Goal: Transaction & Acquisition: Purchase product/service

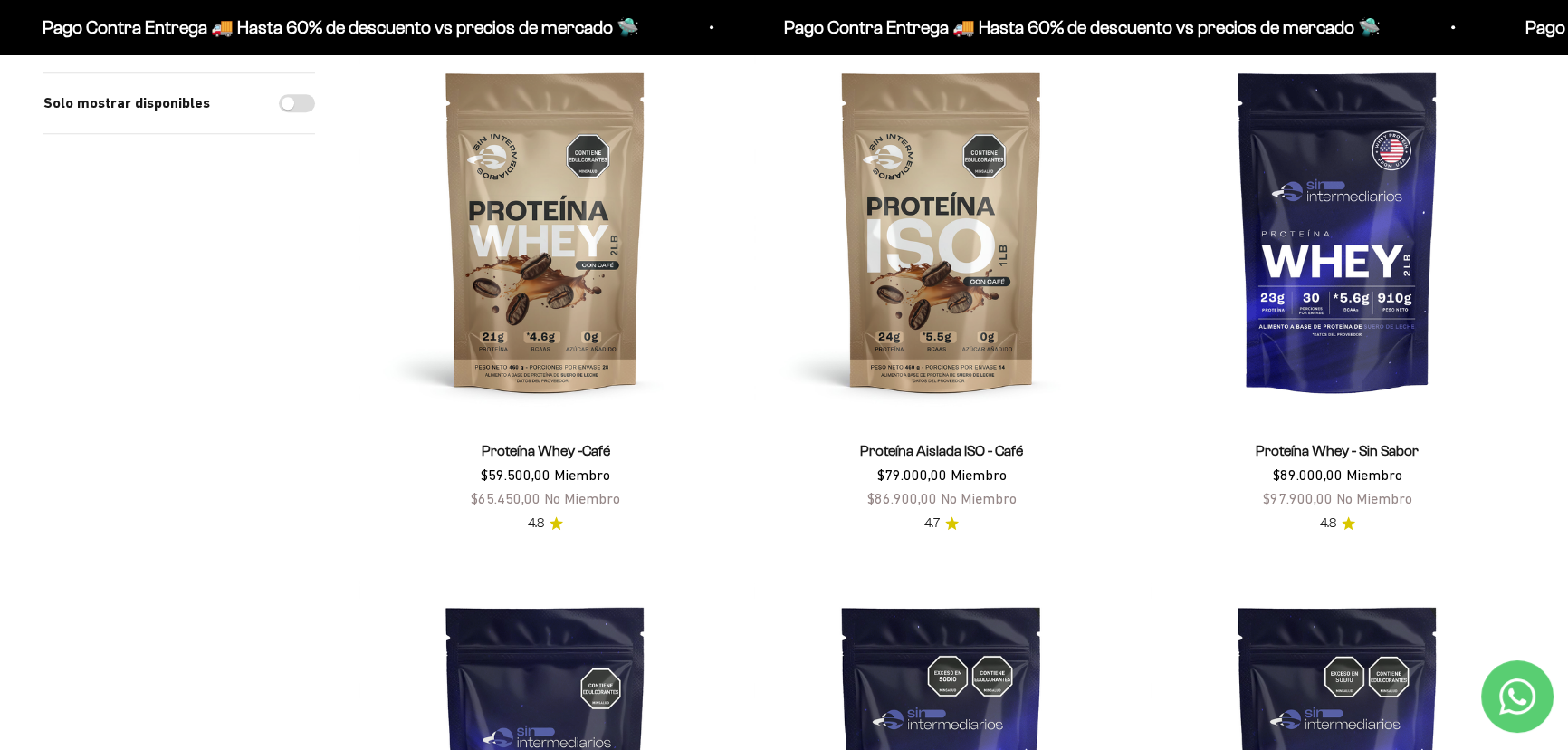
scroll to position [2058, 0]
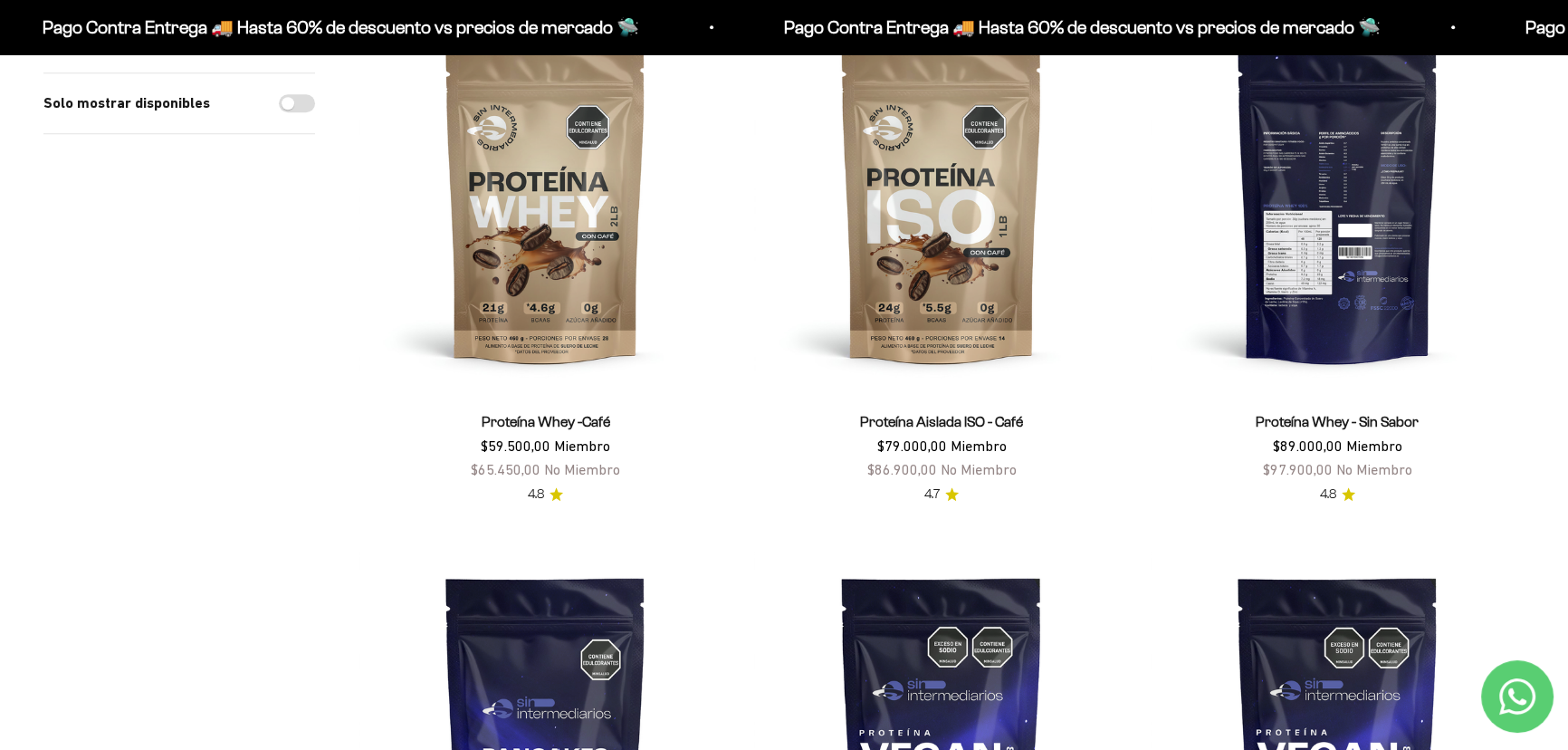
click at [1002, 275] on img at bounding box center [1338, 201] width 374 height 374
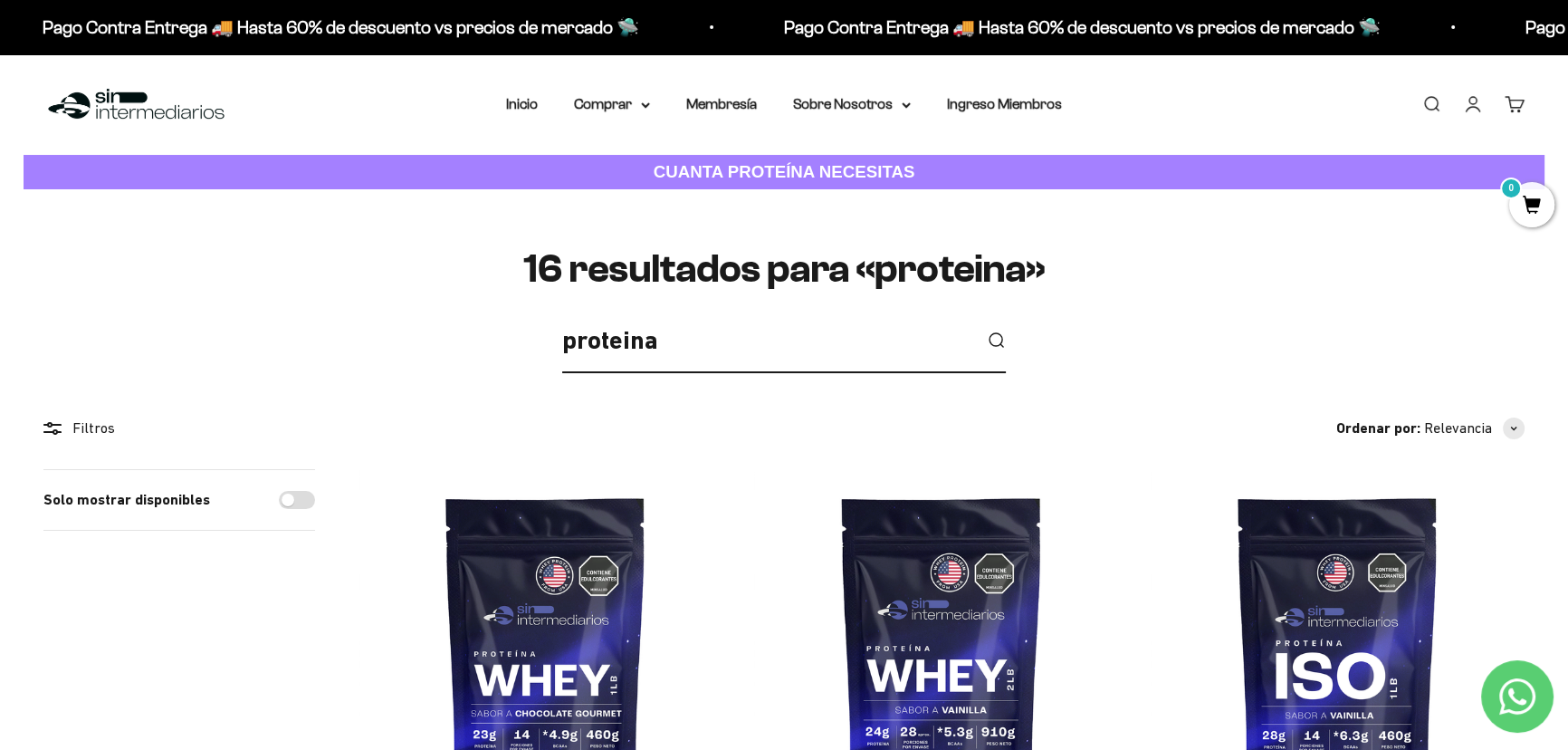
click at [718, 338] on input "proteina" at bounding box center [767, 341] width 409 height 41
type input "proteina vainilla"
click at [986, 331] on button "submit" at bounding box center [996, 341] width 20 height 20
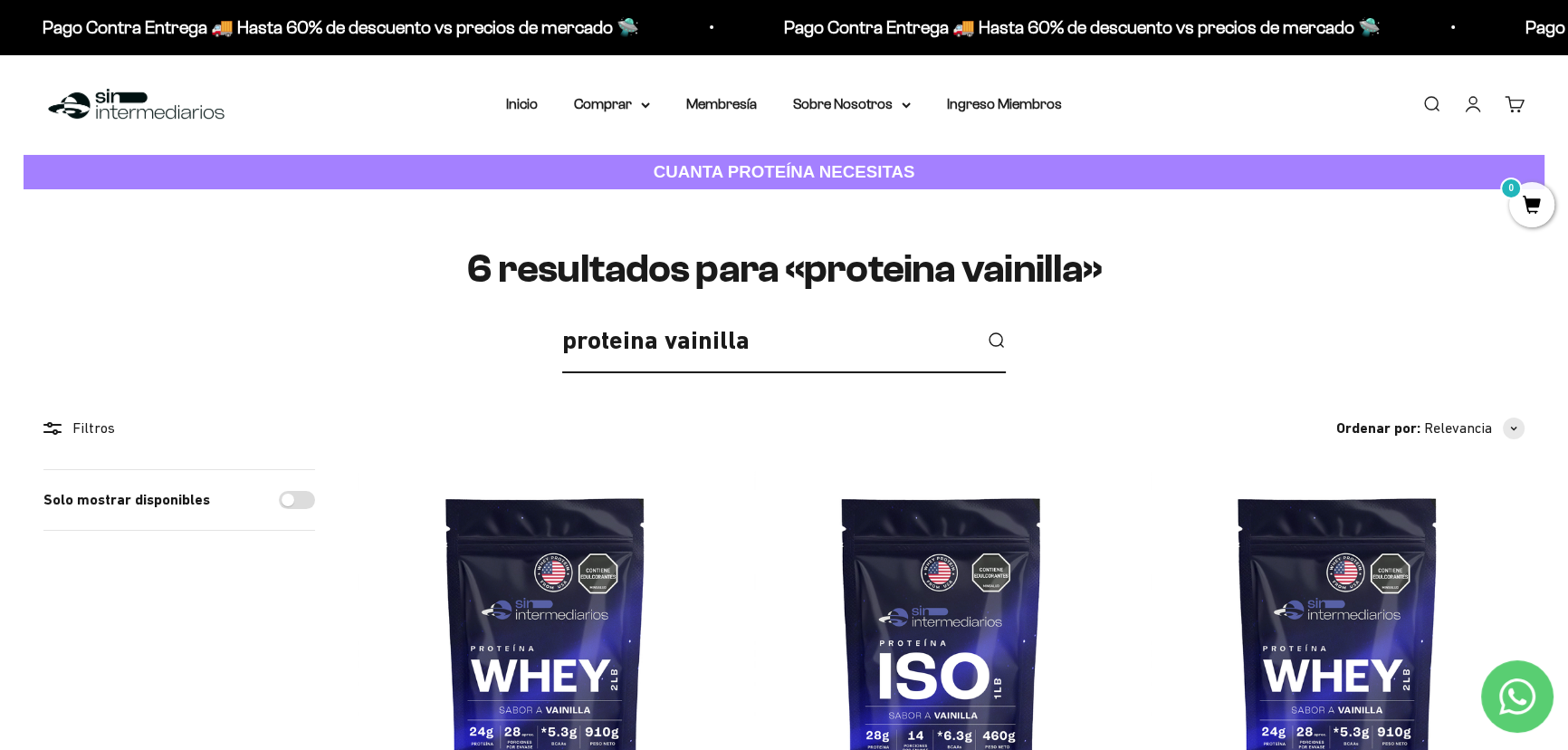
click at [739, 343] on input "proteina vainilla" at bounding box center [767, 341] width 409 height 41
type input "vainilla"
click at [986, 331] on button "submit" at bounding box center [996, 341] width 20 height 20
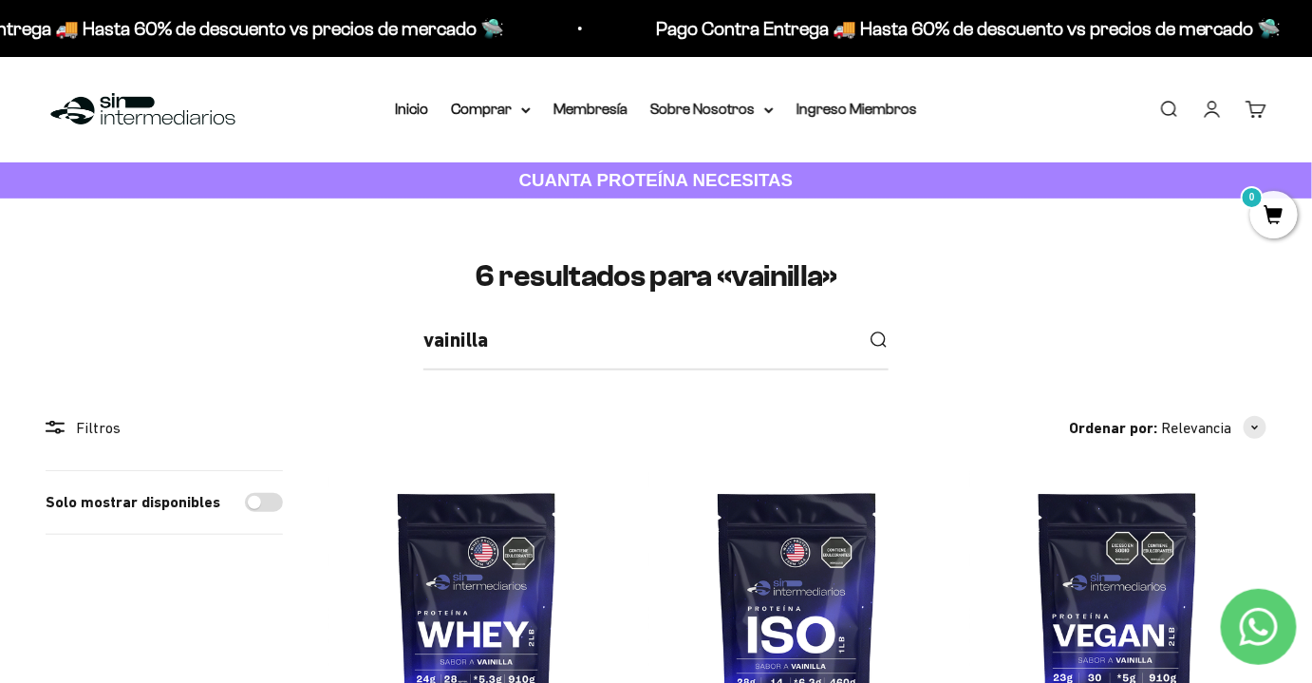
click at [190, 111] on img at bounding box center [143, 109] width 195 height 41
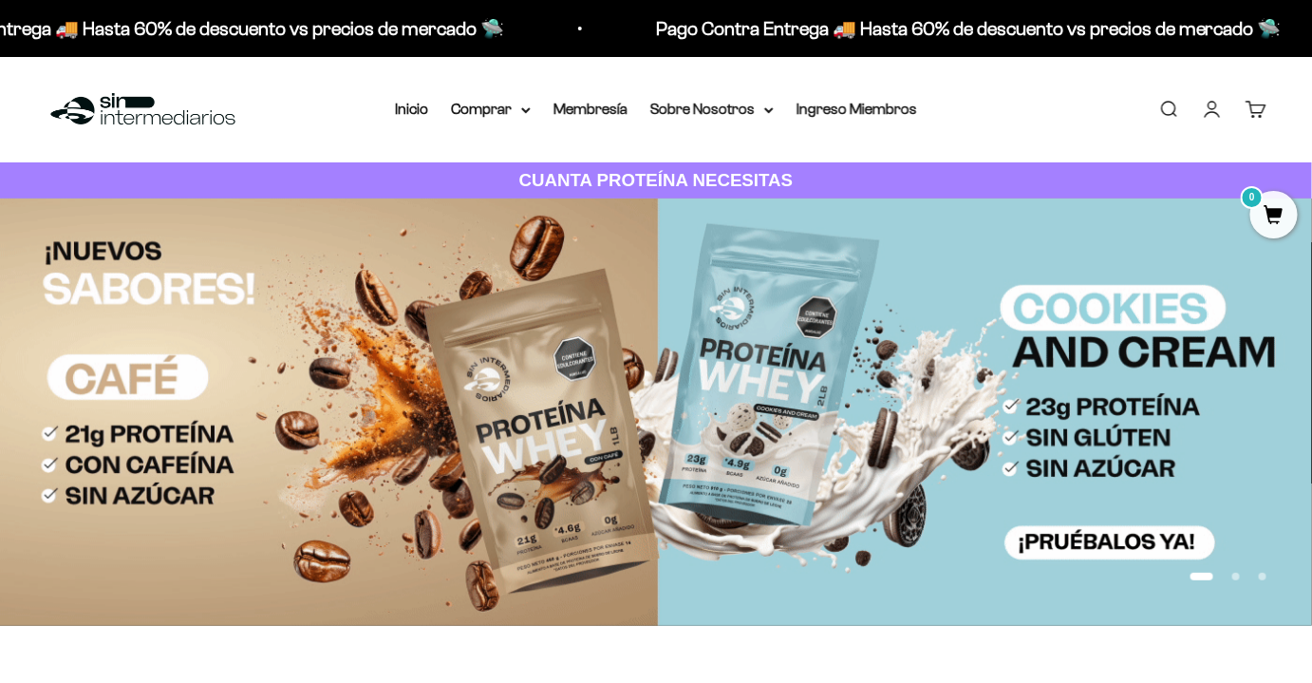
click at [1205, 107] on link "Iniciar sesión" at bounding box center [1212, 109] width 21 height 21
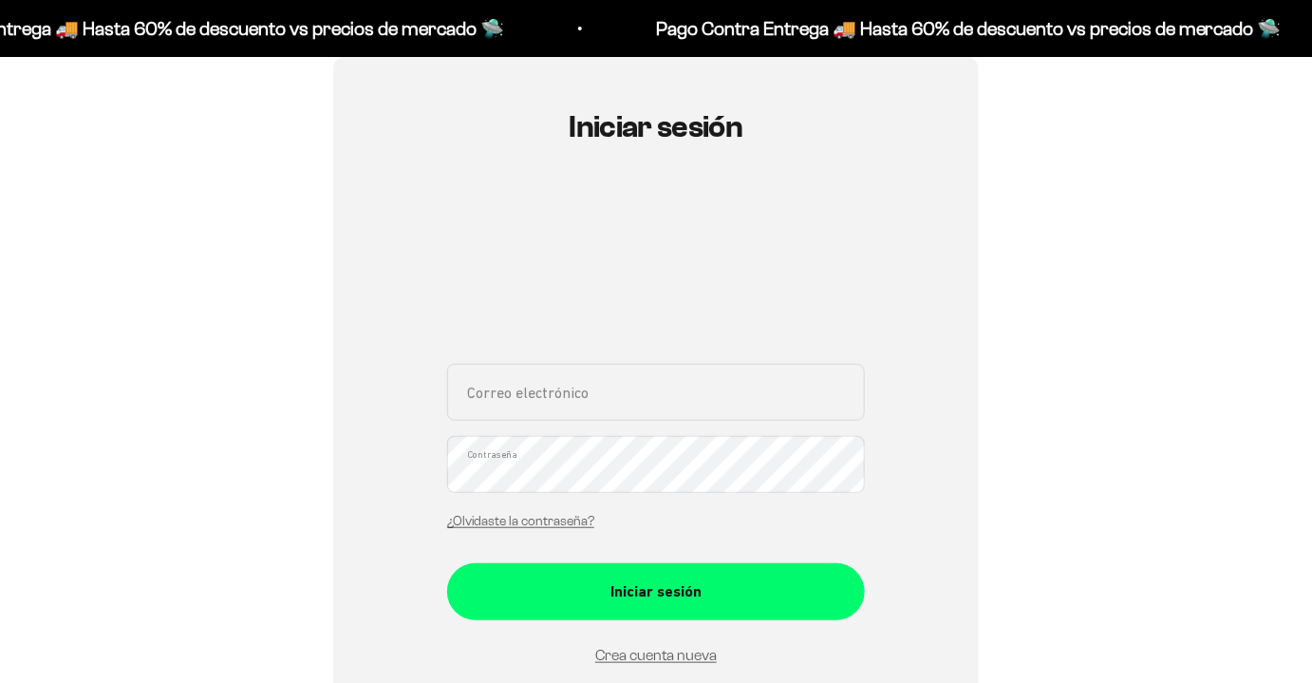
scroll to position [258, 0]
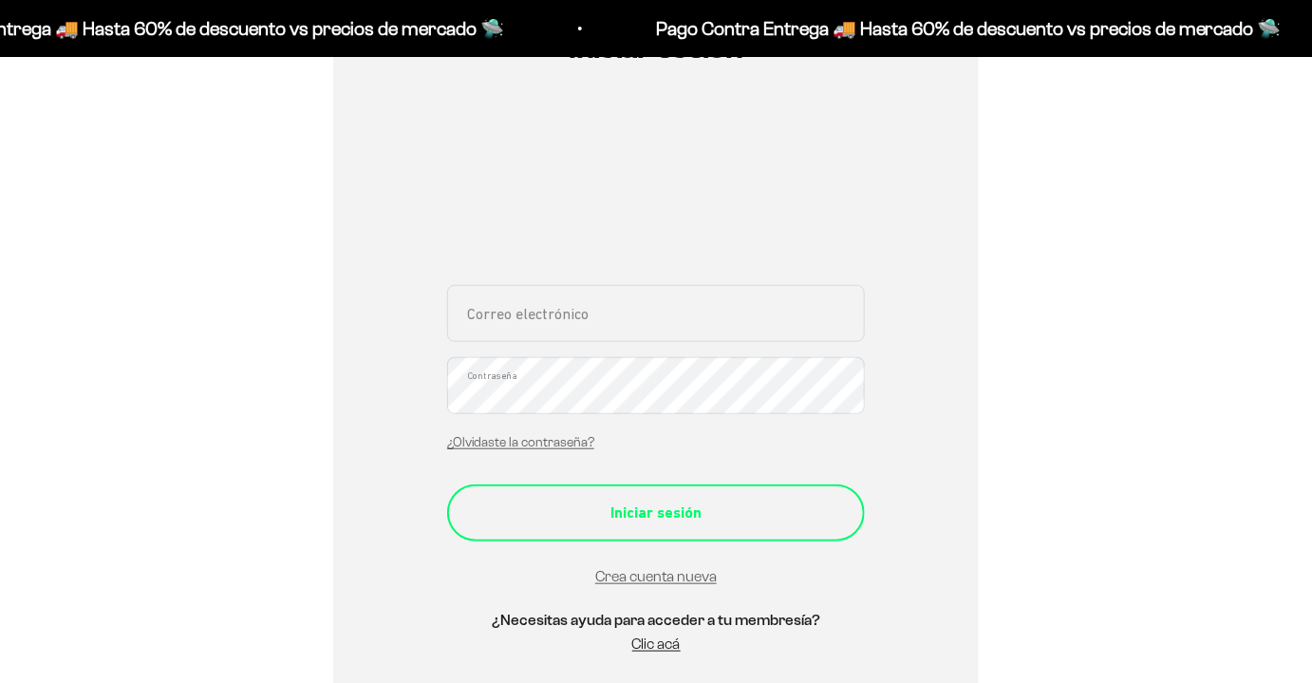
type input "[EMAIL_ADDRESS][DOMAIN_NAME]"
click at [661, 506] on div "Iniciar sesión" at bounding box center [656, 512] width 342 height 25
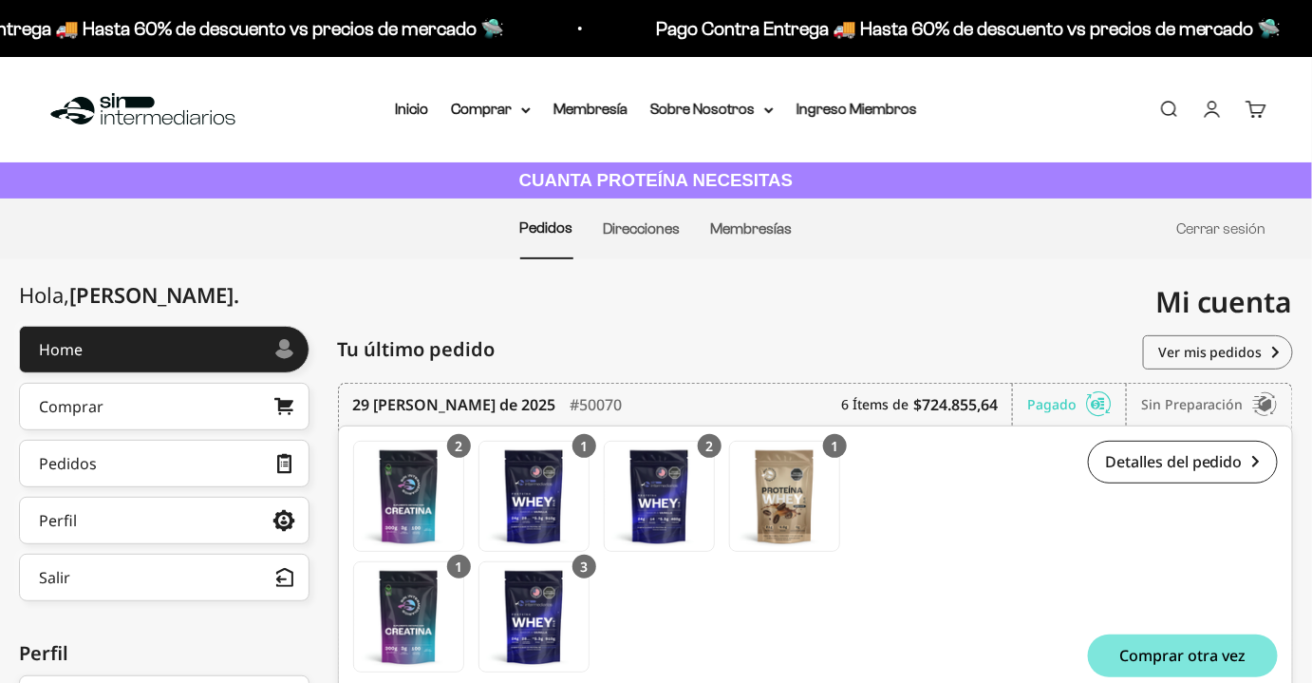
scroll to position [85, 0]
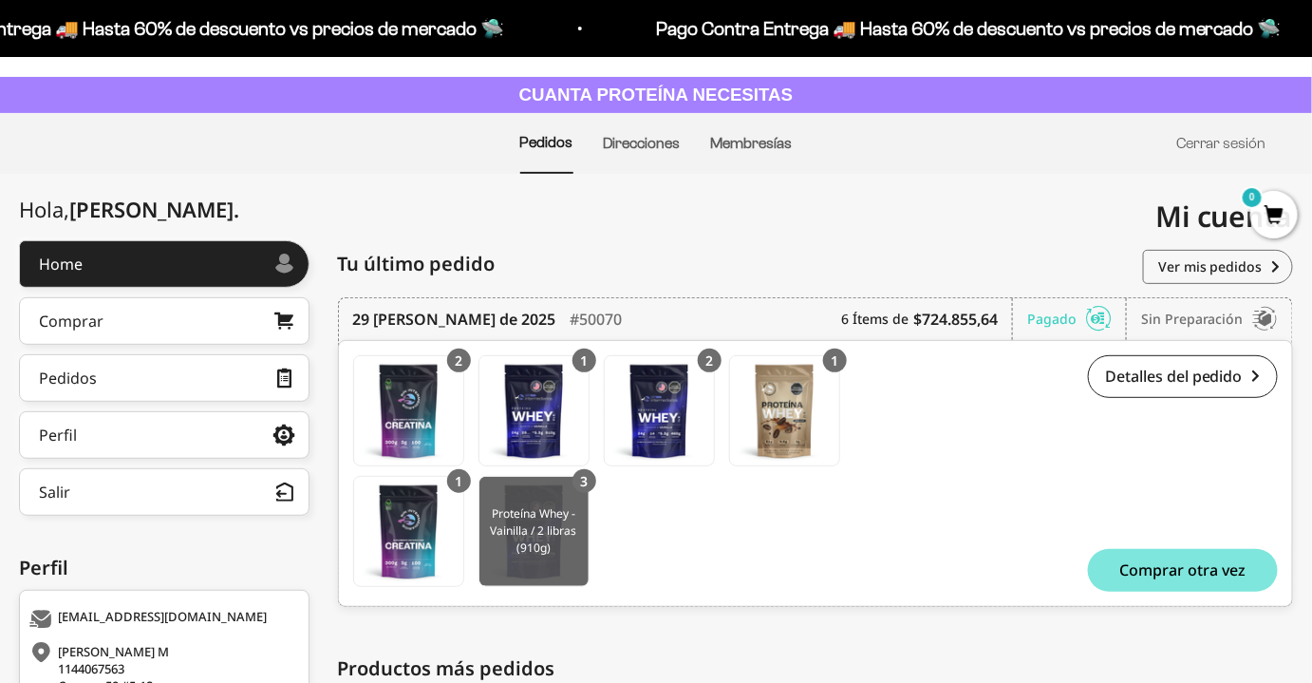
click at [547, 526] on img at bounding box center [533, 531] width 109 height 109
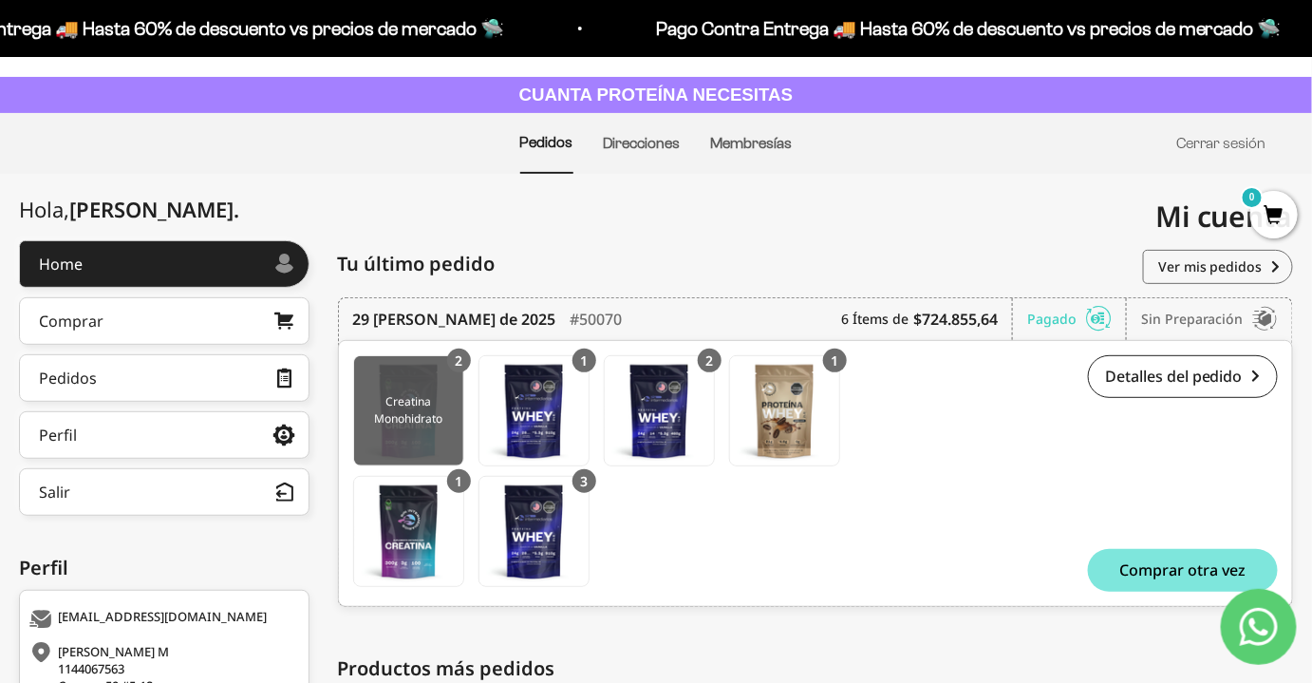
click at [404, 416] on img at bounding box center [408, 410] width 109 height 109
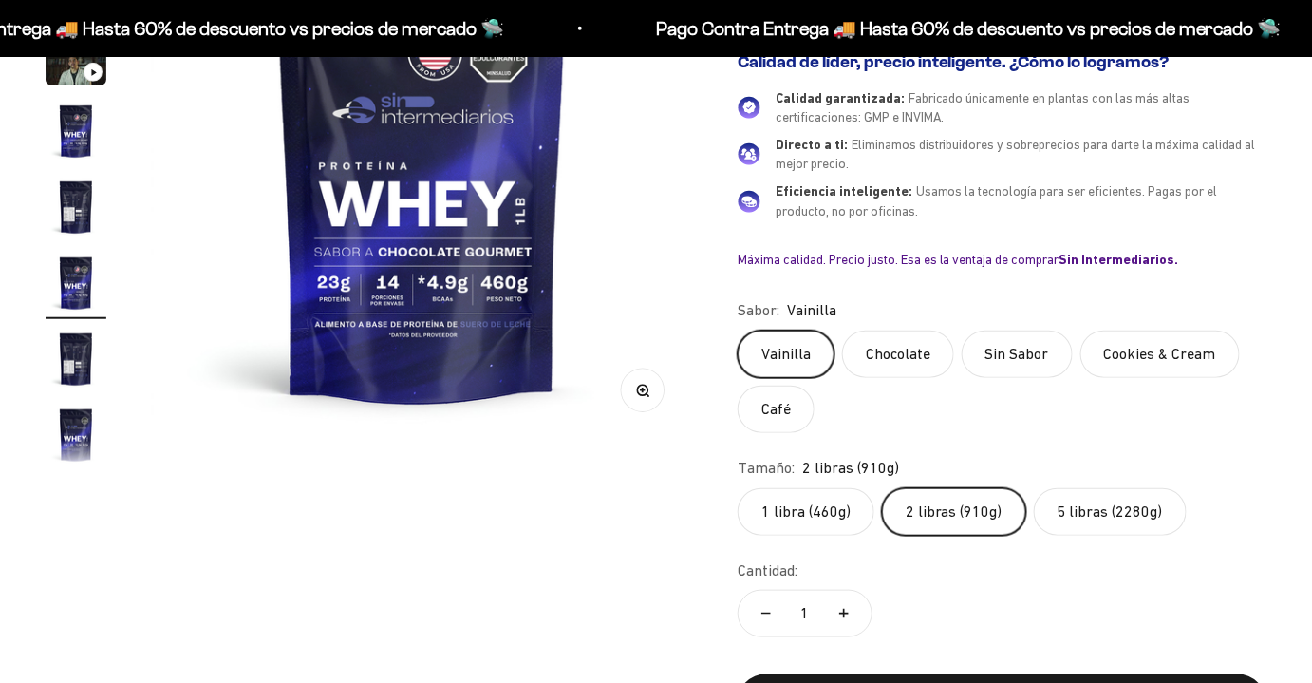
scroll to position [35, 0]
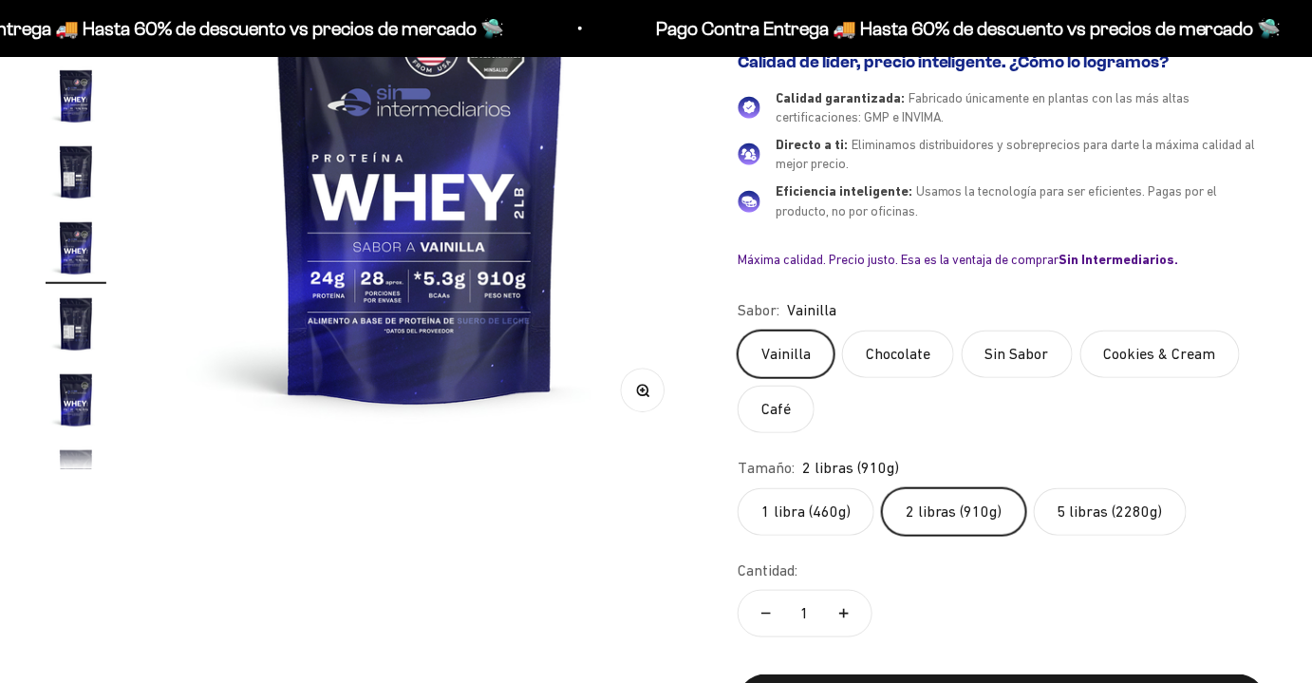
click at [833, 602] on button "Aumentar cantidad" at bounding box center [843, 614] width 55 height 46
type input "3"
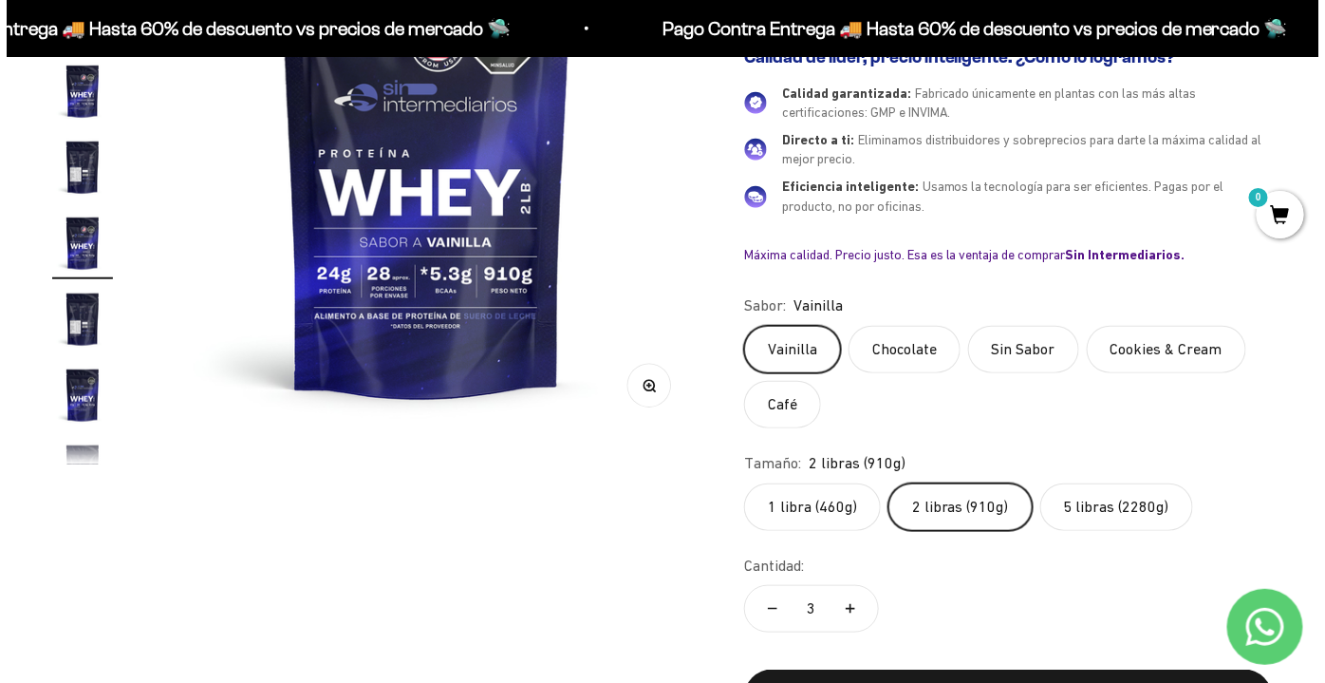
scroll to position [517, 0]
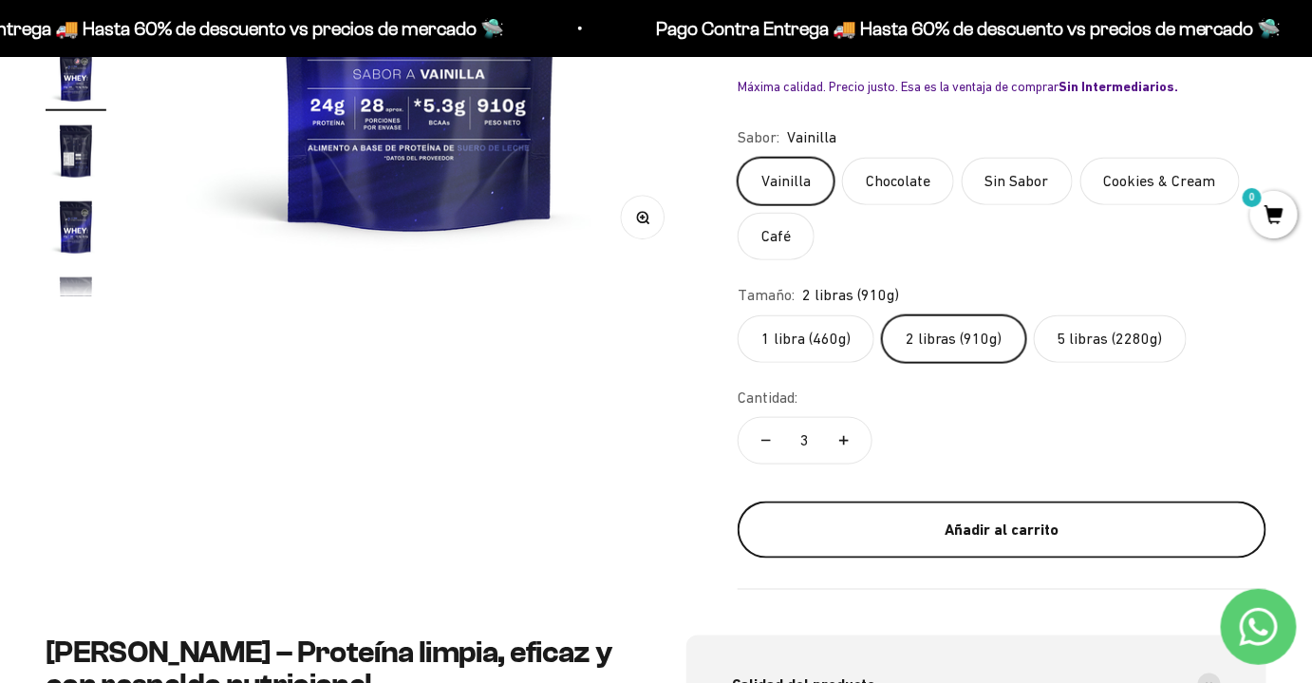
click at [942, 519] on div "Añadir al carrito" at bounding box center [1002, 529] width 453 height 25
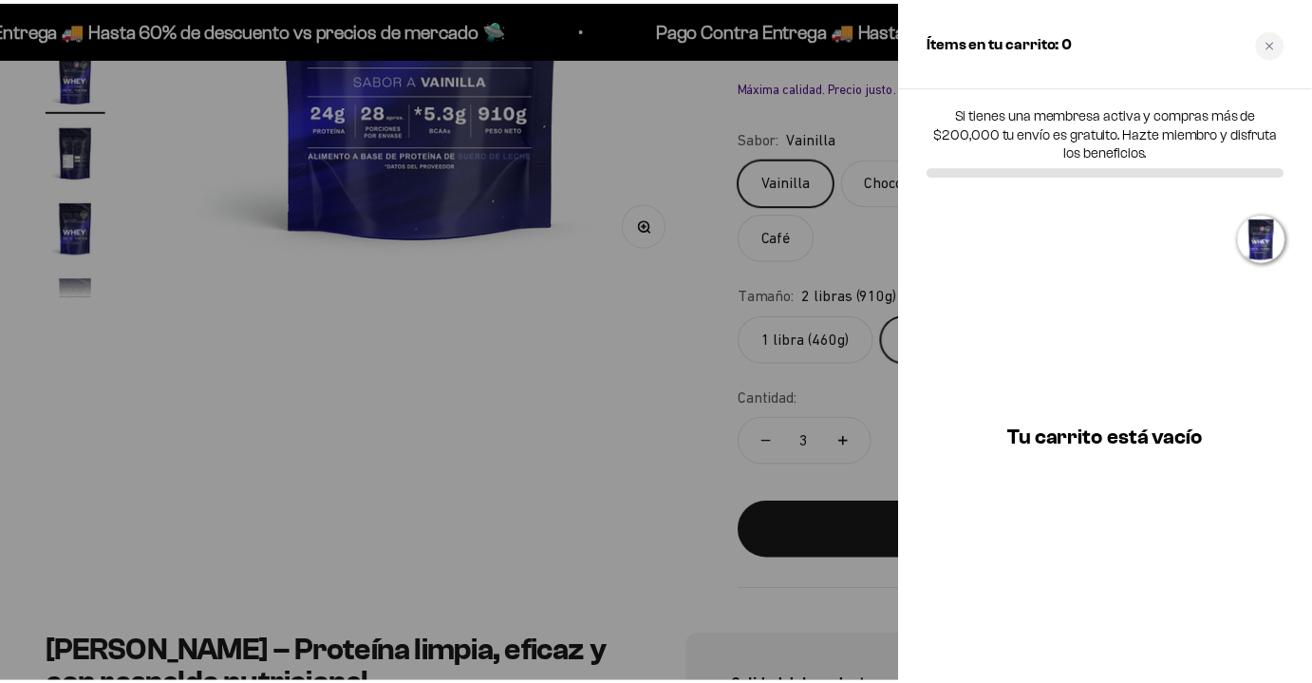
scroll to position [0, 0]
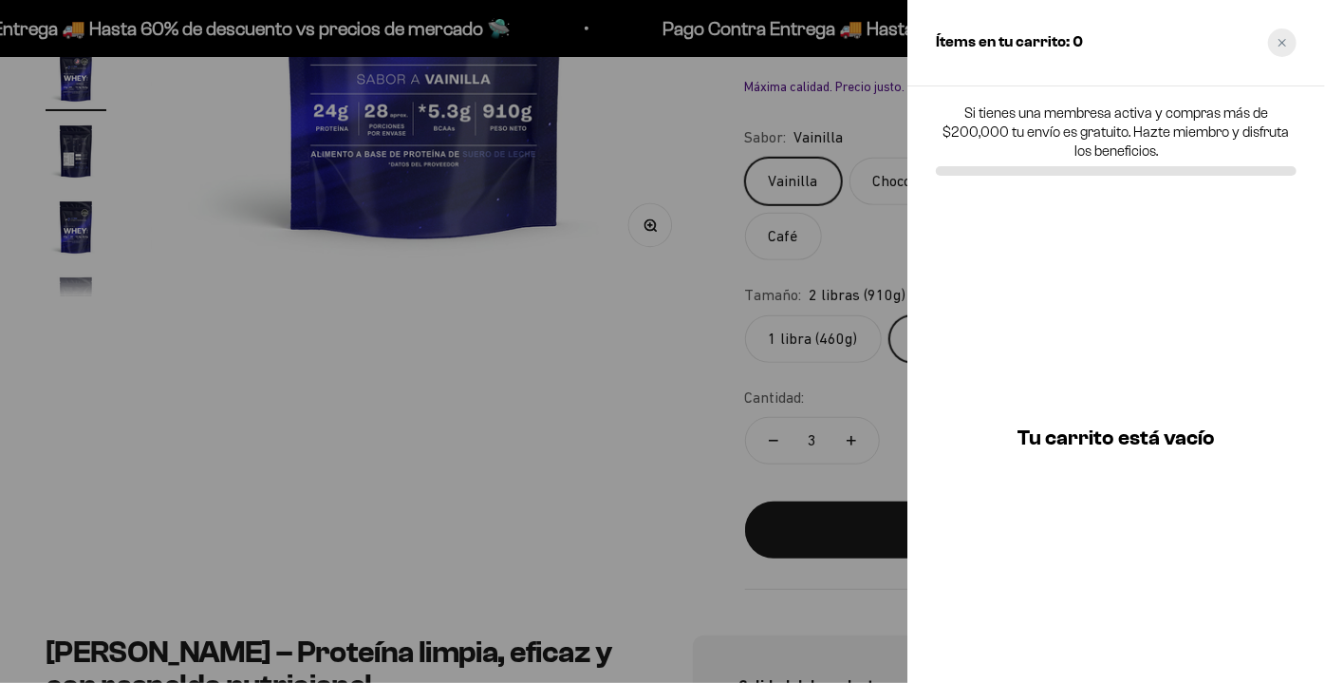
click at [1285, 32] on div "Close cart" at bounding box center [1282, 42] width 28 height 28
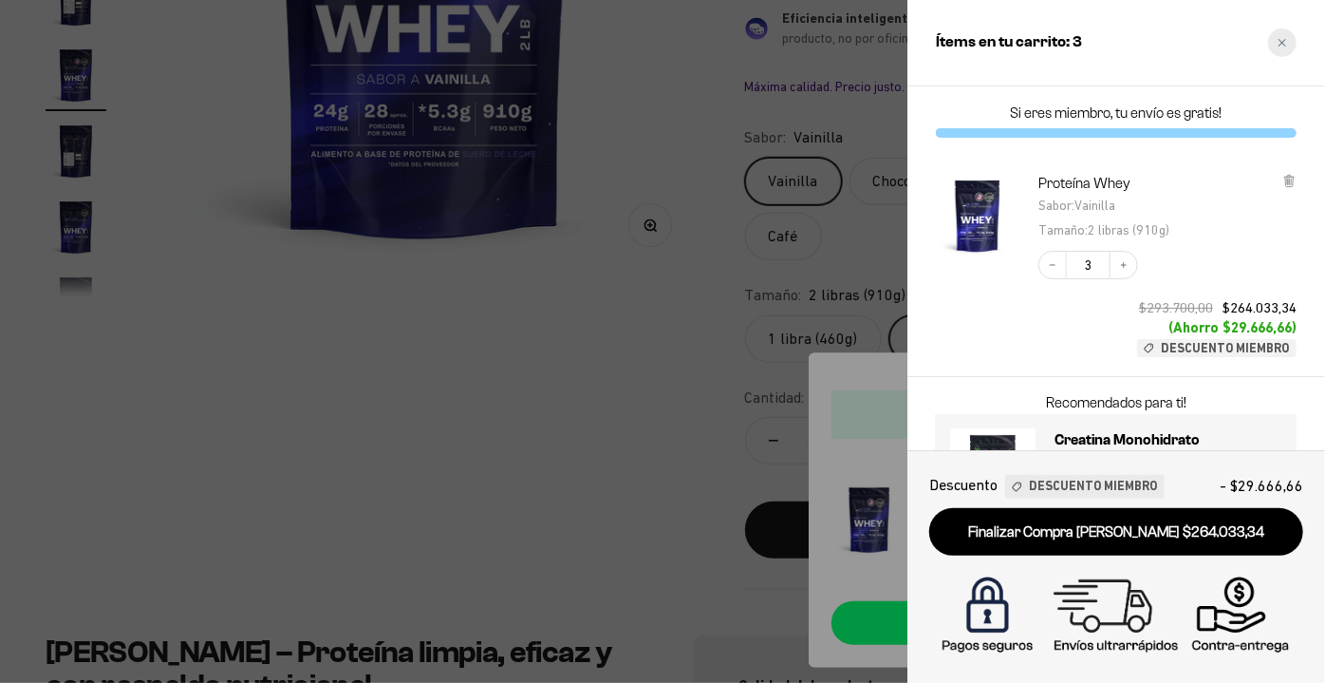
click at [1284, 50] on div "Close cart" at bounding box center [1282, 42] width 28 height 28
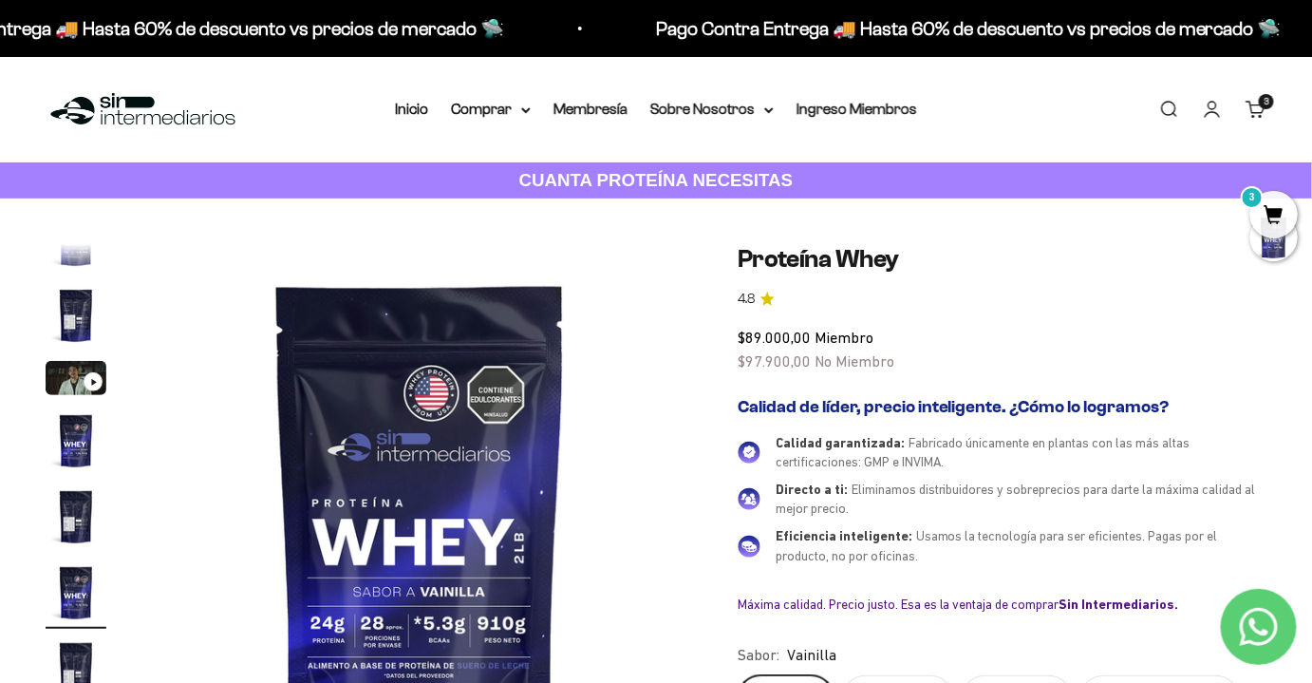
click at [1179, 103] on link "Buscar" at bounding box center [1168, 109] width 21 height 21
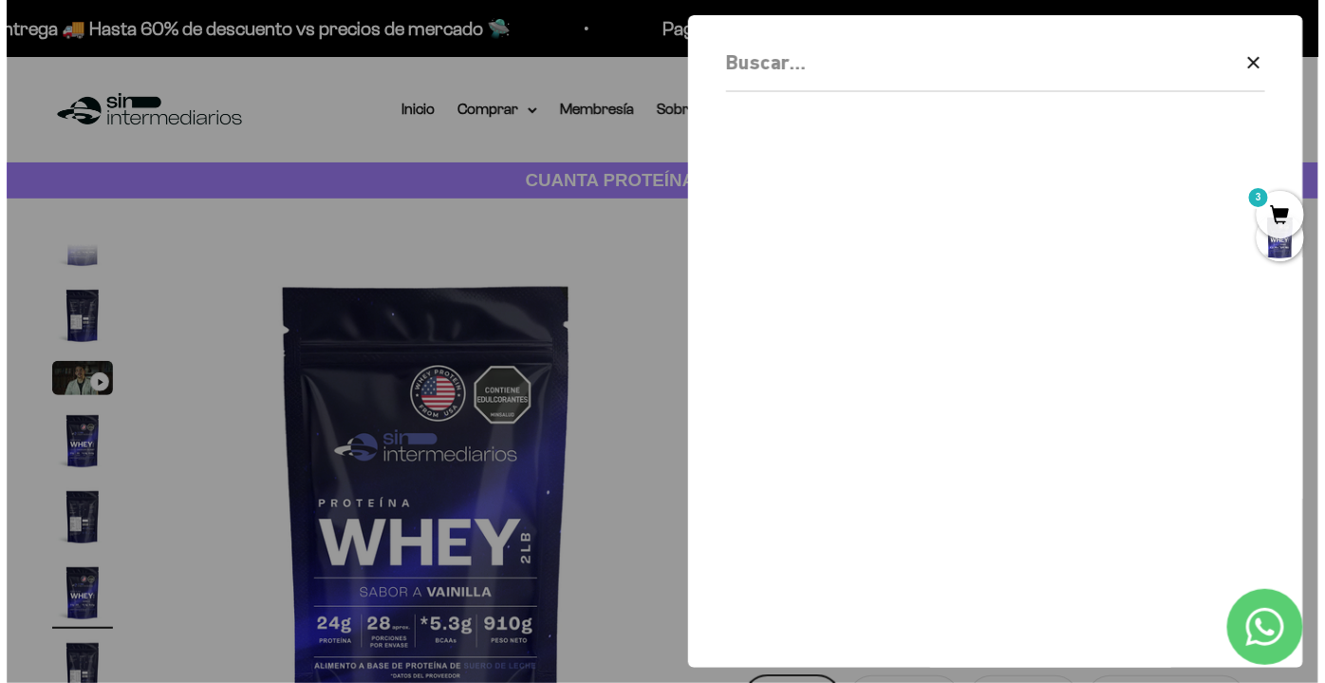
scroll to position [0, 2795]
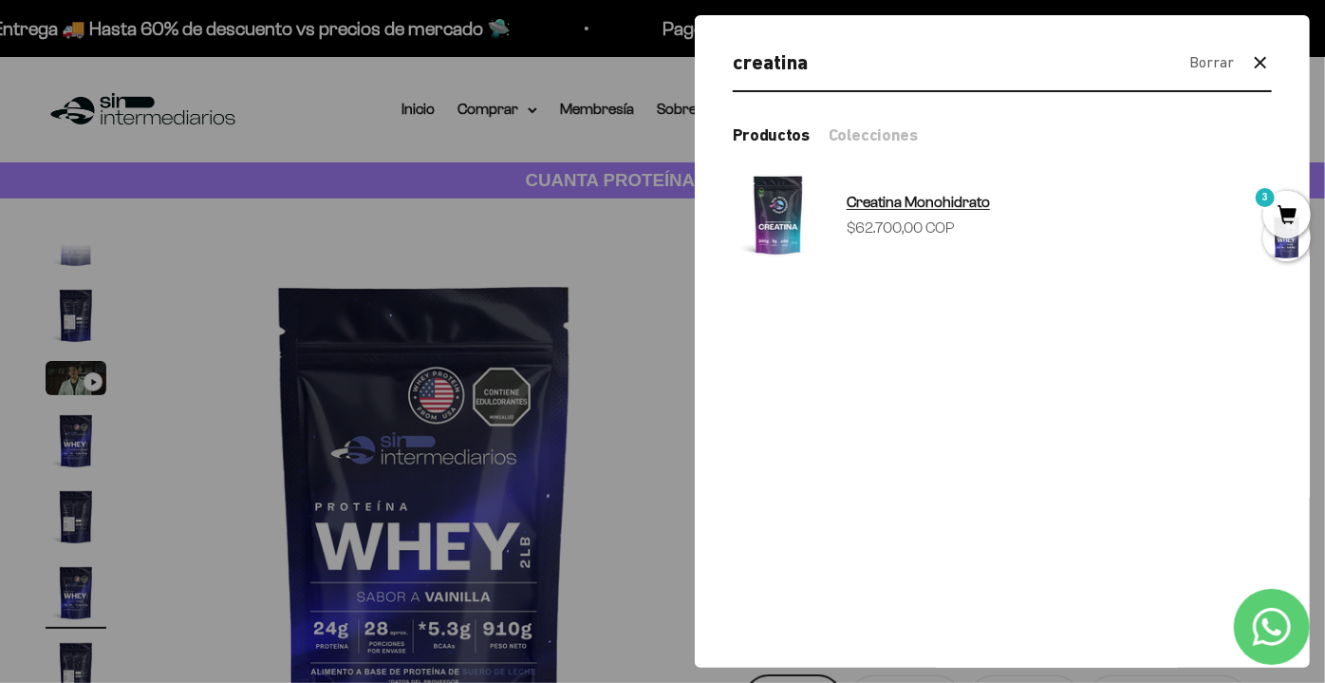
type input "creatina"
click at [860, 197] on span "Creatina Monohidrato" at bounding box center [918, 202] width 143 height 16
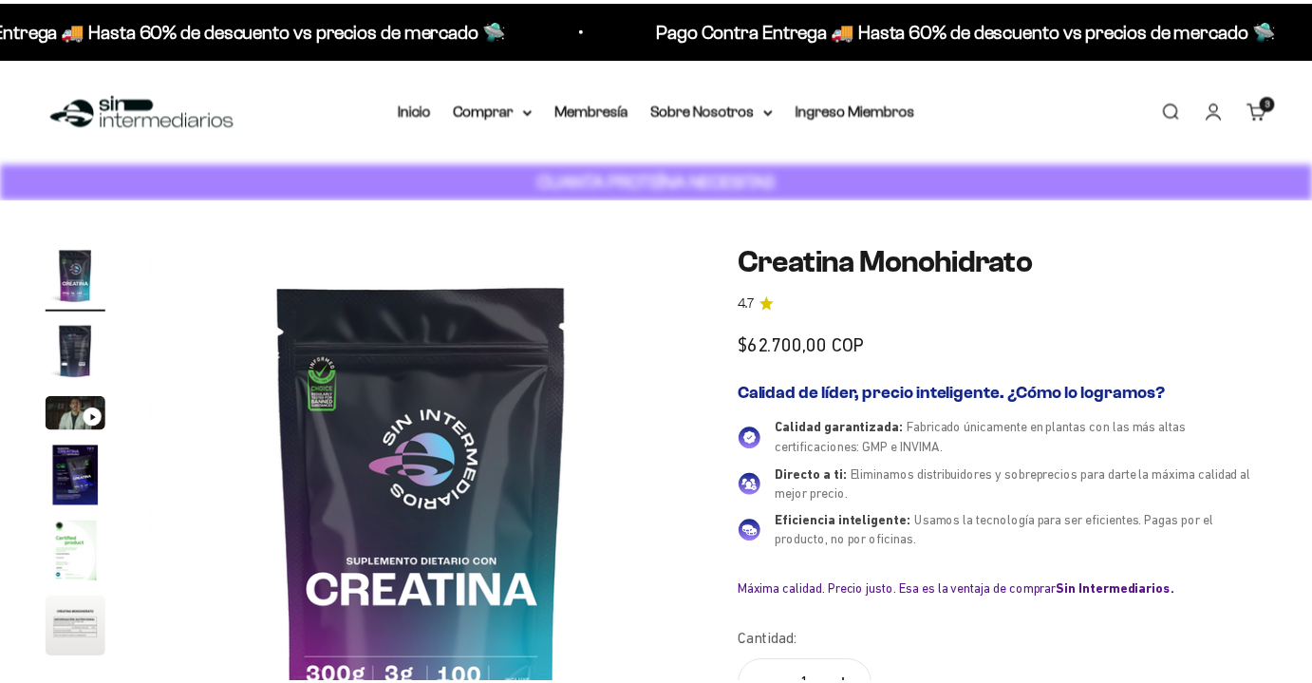
scroll to position [105, 0]
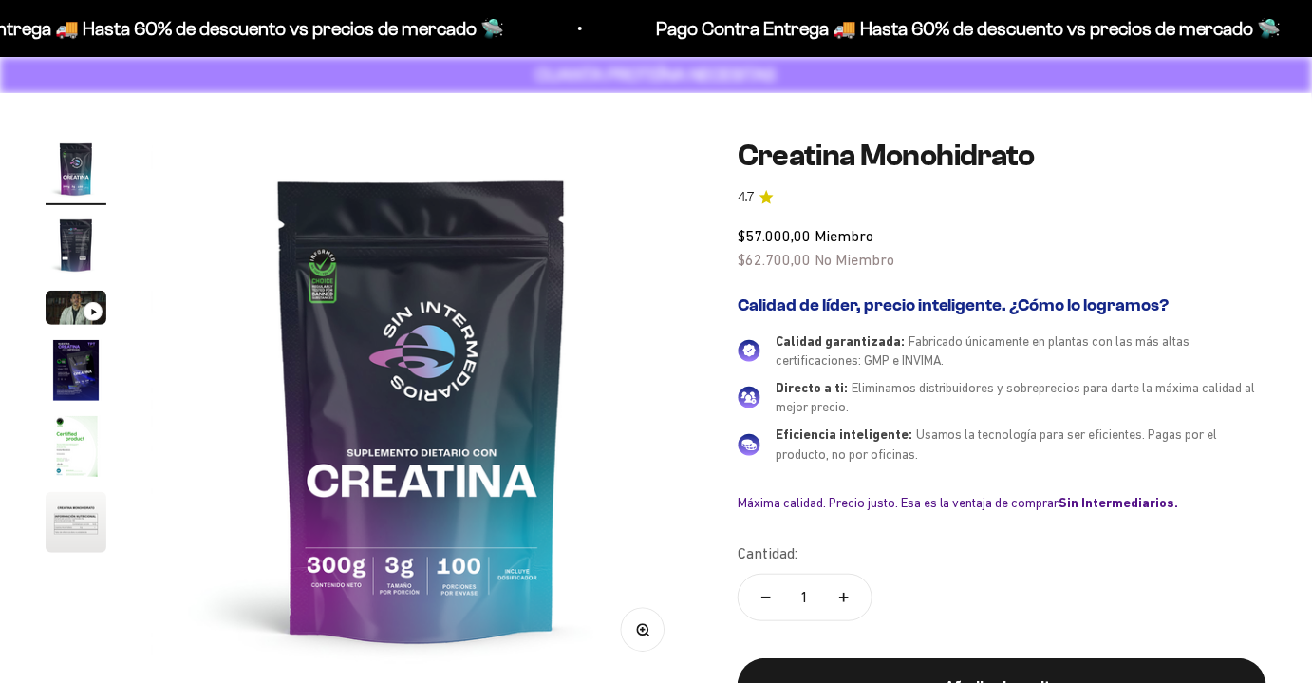
click at [848, 541] on div "Cantidad: 1" at bounding box center [1002, 583] width 529 height 85
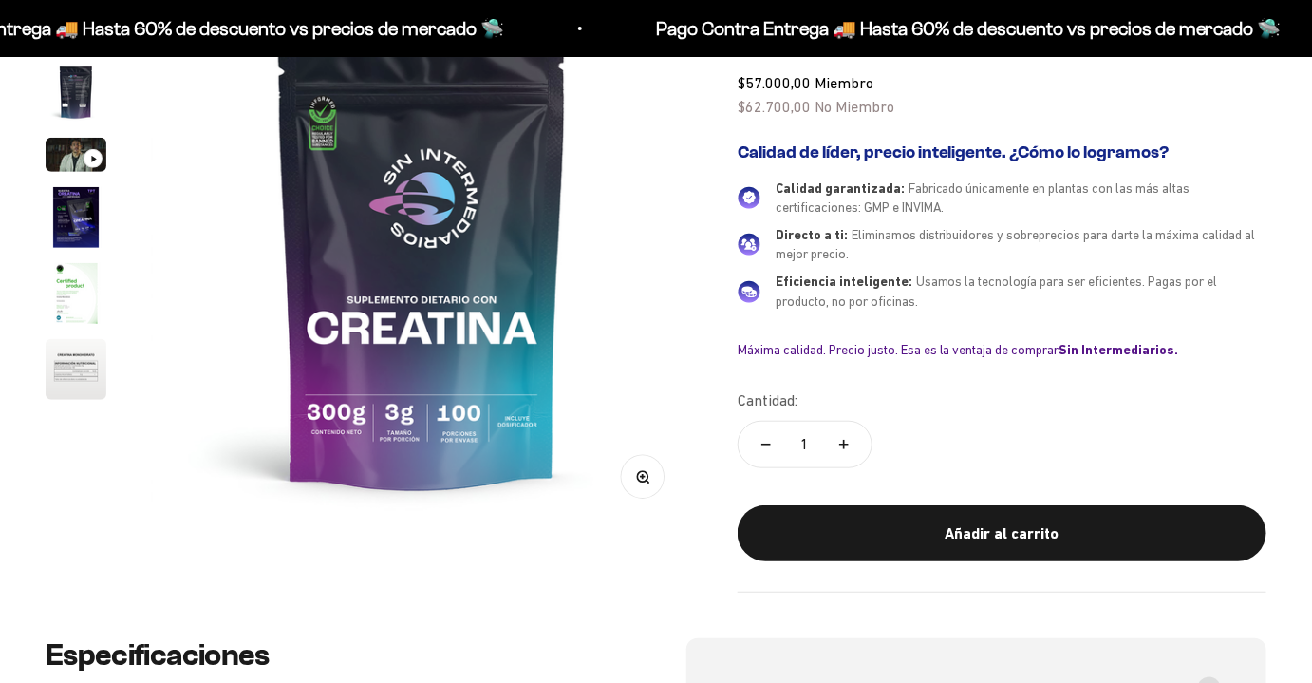
click at [849, 445] on button "Aumentar cantidad" at bounding box center [843, 445] width 55 height 46
type input "2"
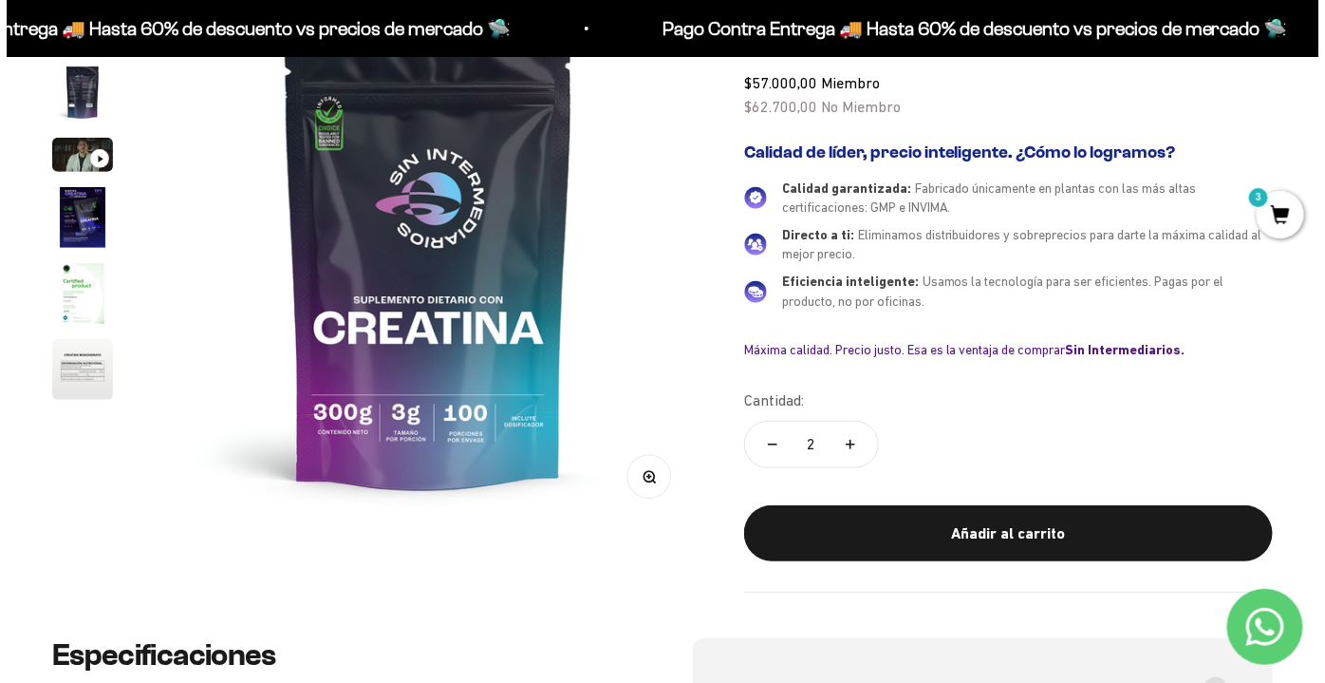
scroll to position [0, 0]
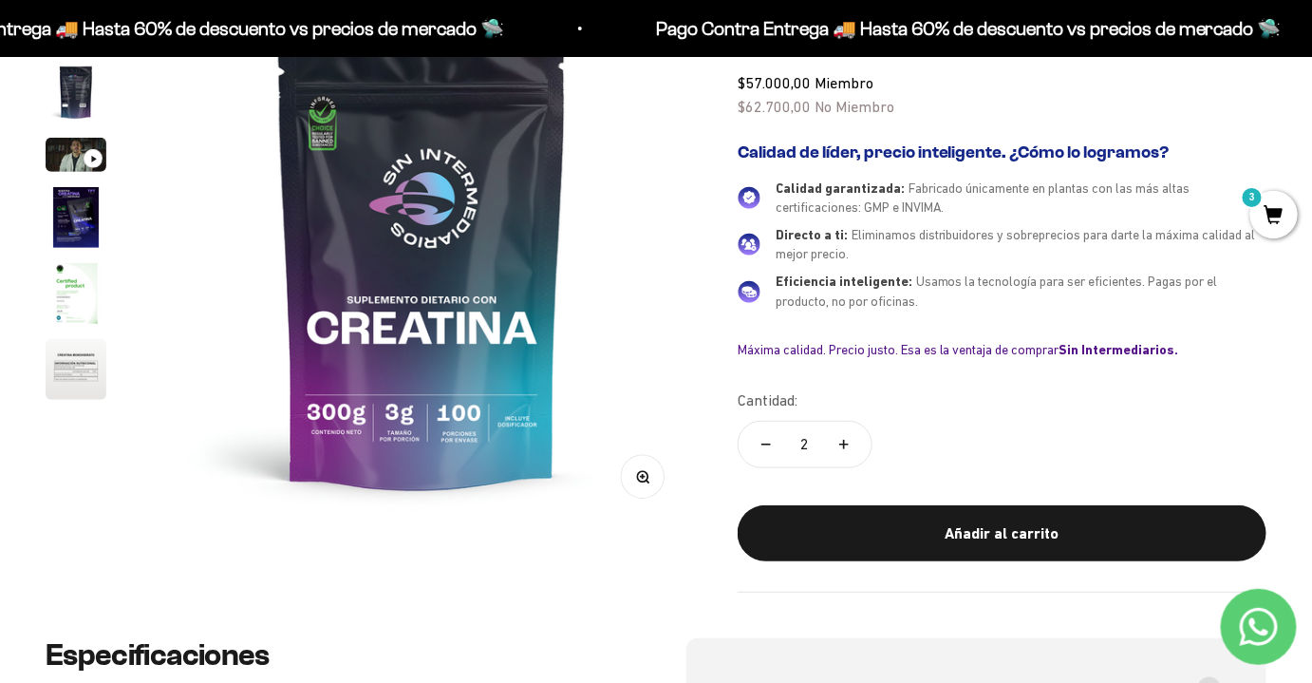
click at [1283, 229] on span "3" at bounding box center [1273, 214] width 47 height 47
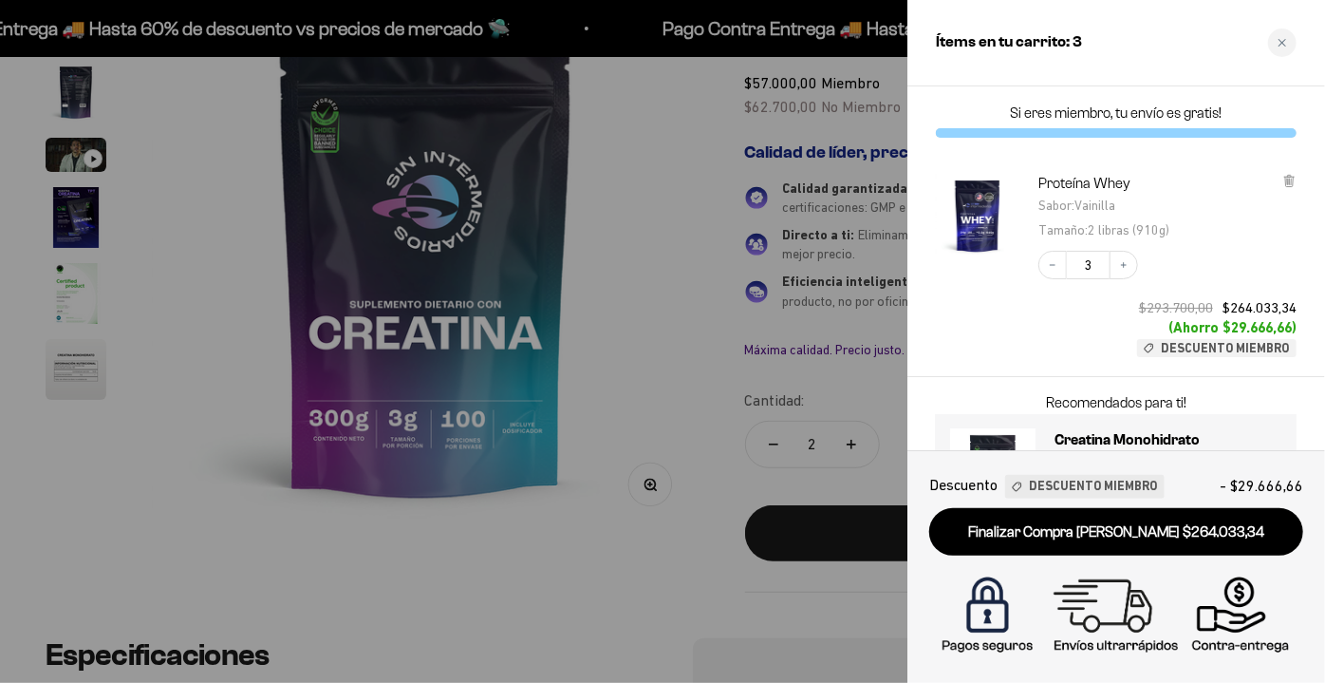
click at [1154, 525] on link "Finalizar Compra [PERSON_NAME] $264.033,34" at bounding box center [1116, 532] width 374 height 48
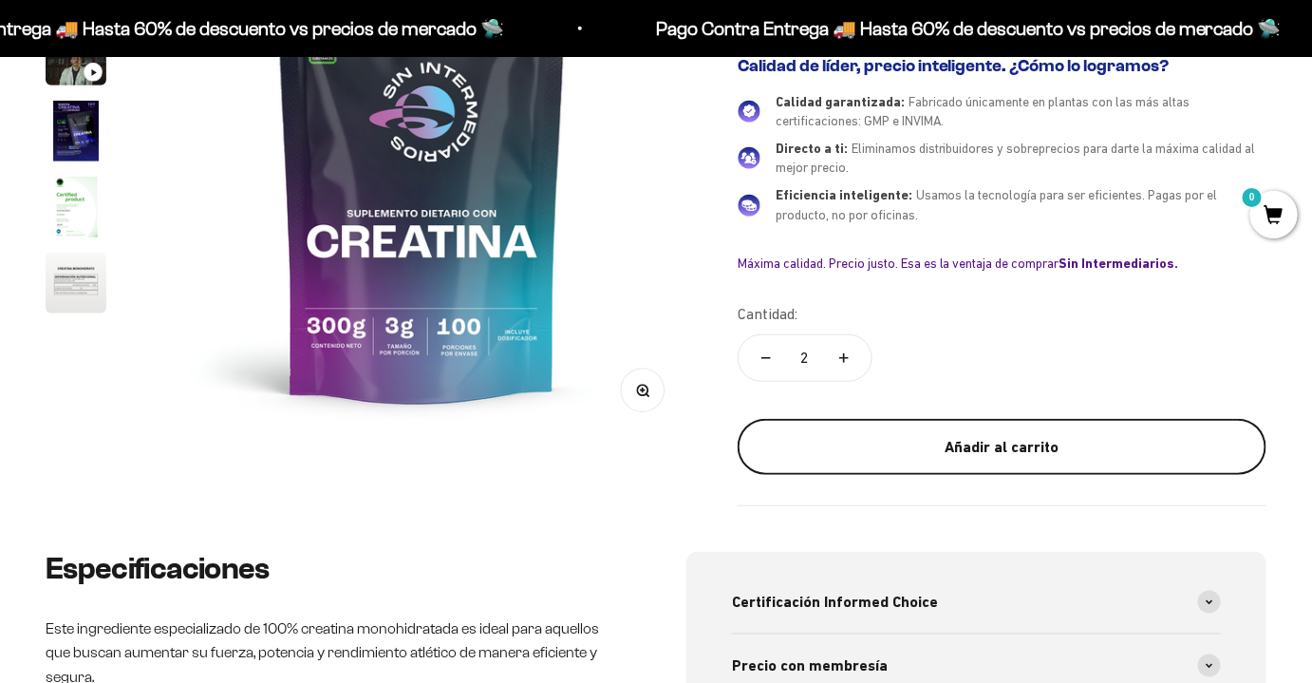
click at [965, 437] on div "Añadir al carrito" at bounding box center [1002, 447] width 453 height 25
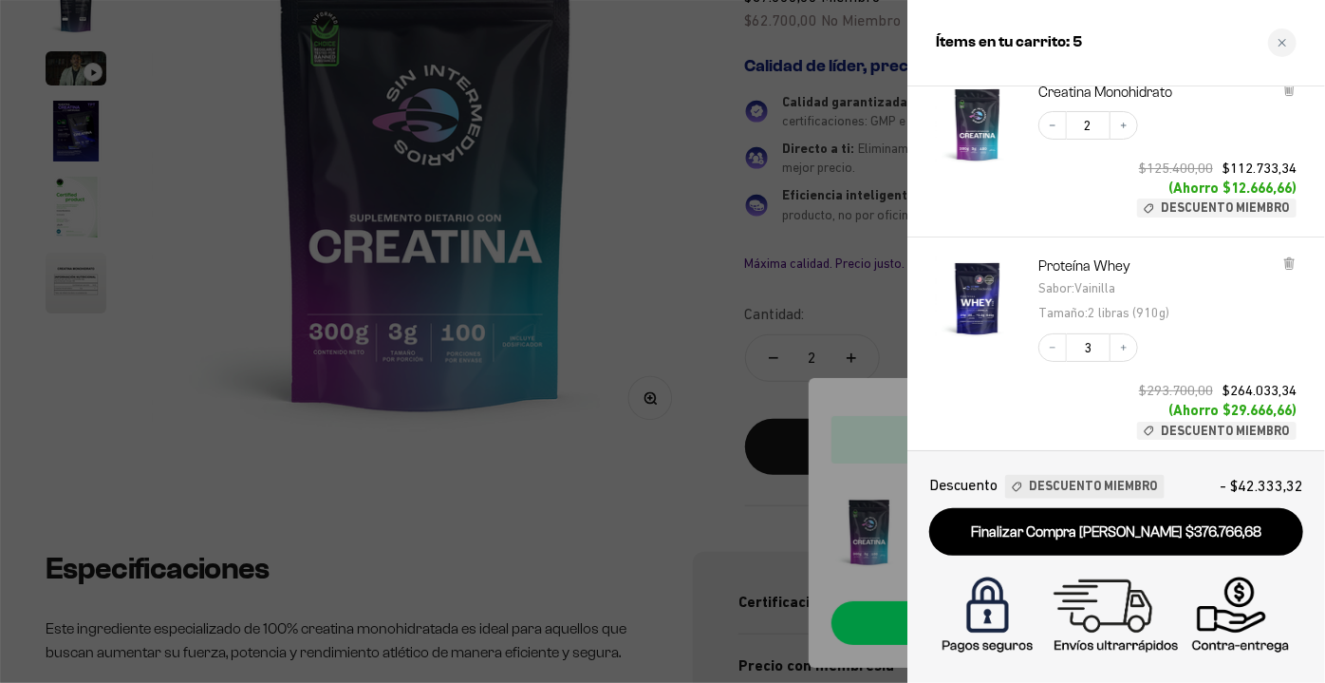
scroll to position [265, 0]
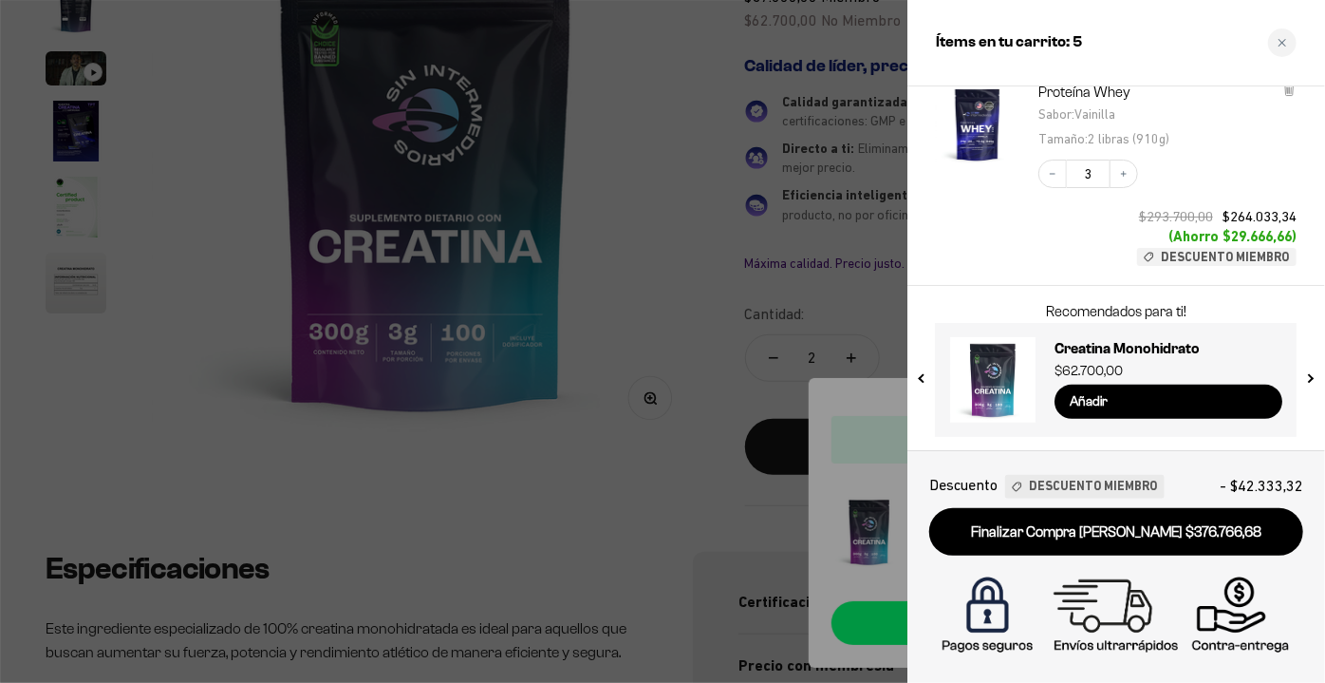
click at [1310, 380] on button "next slide / item" at bounding box center [1310, 374] width 16 height 114
